Goal: Navigation & Orientation: Find specific page/section

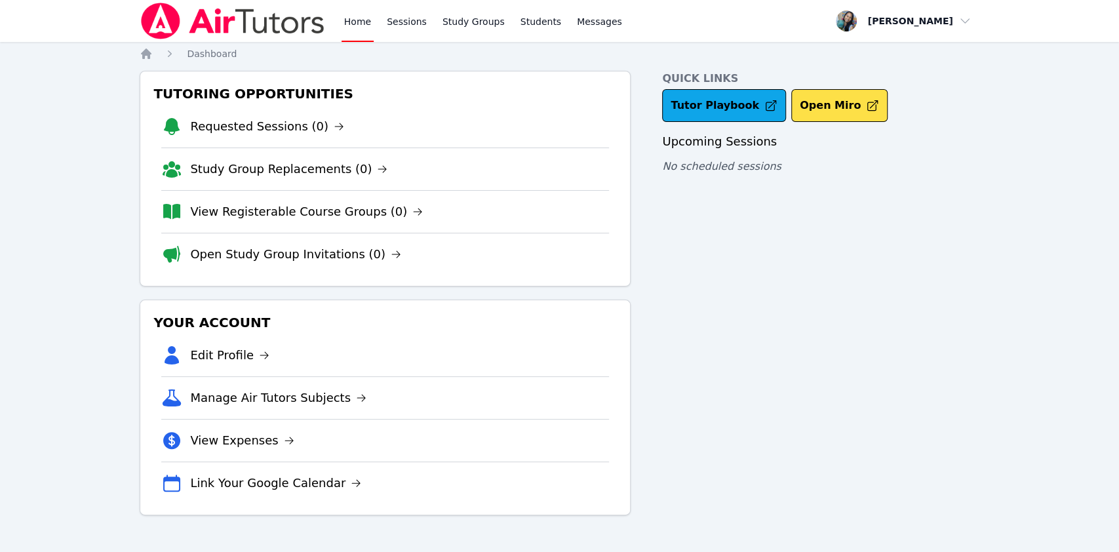
drag, startPoint x: 0, startPoint y: 0, endPoint x: 678, endPoint y: 190, distance: 704.0
click at [671, 278] on div "Quick Links Tutor Playbook Open Miro Upcoming Sessions No scheduled sessions" at bounding box center [820, 293] width 317 height 444
click at [705, 108] on link "Tutor Playbook" at bounding box center [724, 105] width 124 height 33
click at [393, 22] on link "Sessions" at bounding box center [406, 21] width 45 height 42
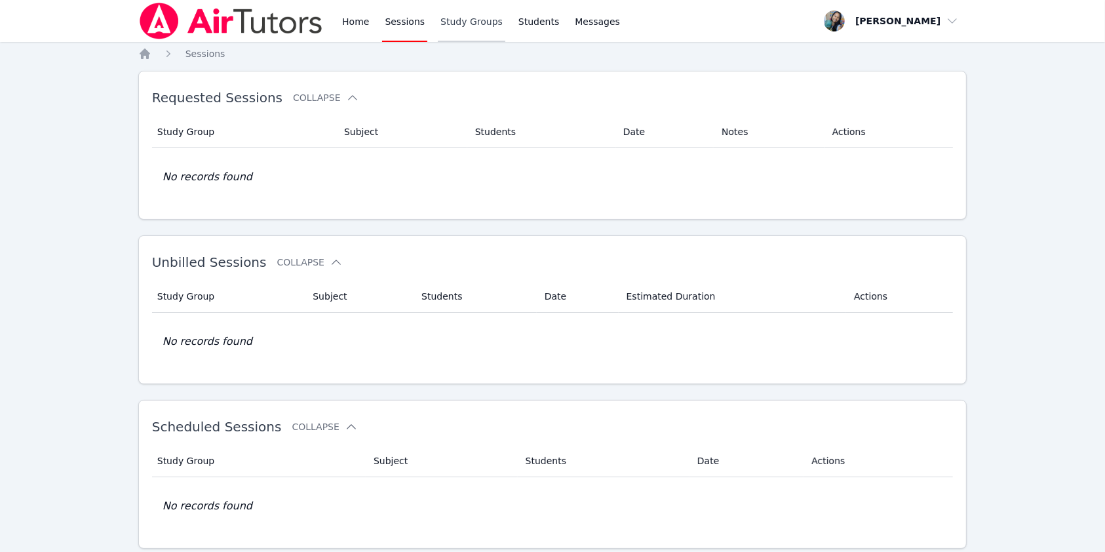
click at [458, 13] on link "Study Groups" at bounding box center [472, 21] width 68 height 42
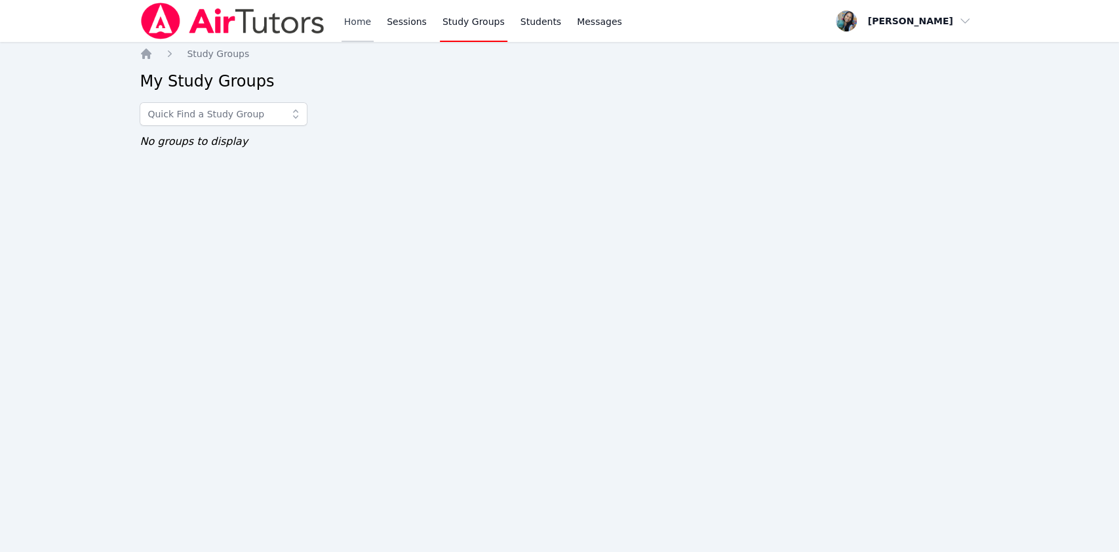
click at [346, 24] on link "Home" at bounding box center [358, 21] width 32 height 42
